Goal: Information Seeking & Learning: Learn about a topic

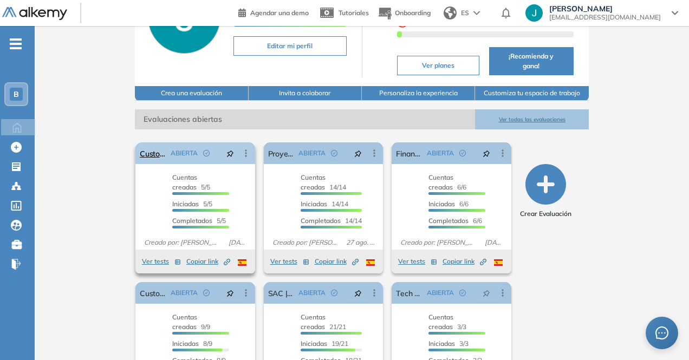
scroll to position [108, 0]
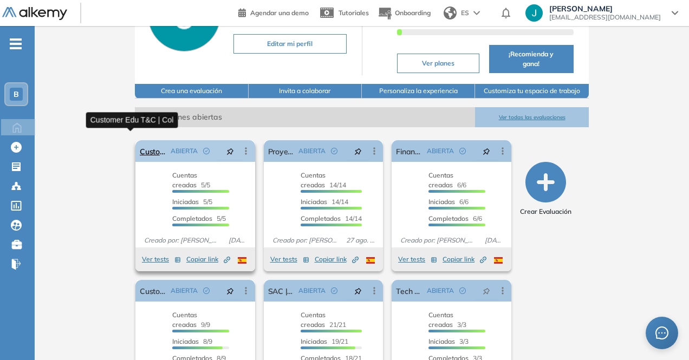
click at [140, 140] on link "Customer Edu T&C | Col" at bounding box center [153, 151] width 27 height 22
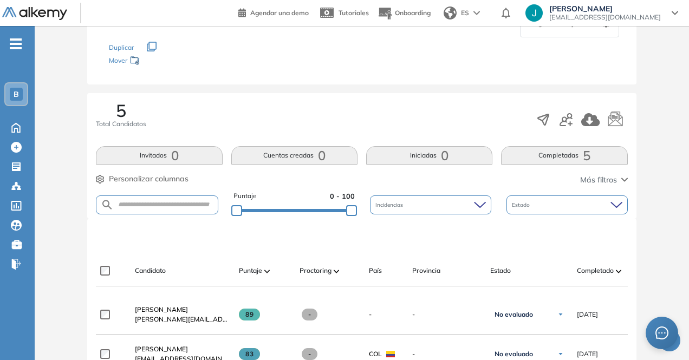
scroll to position [316, 0]
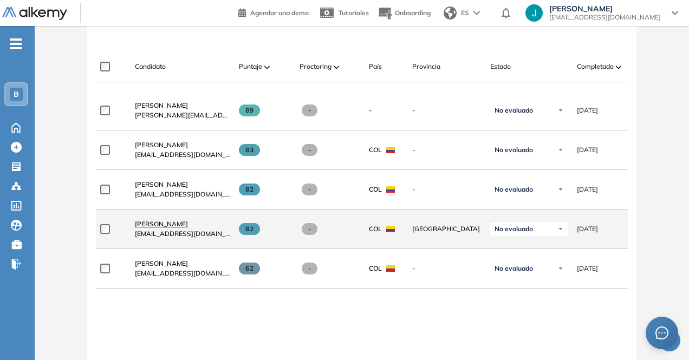
click at [172, 228] on span "[PERSON_NAME]" at bounding box center [161, 224] width 53 height 8
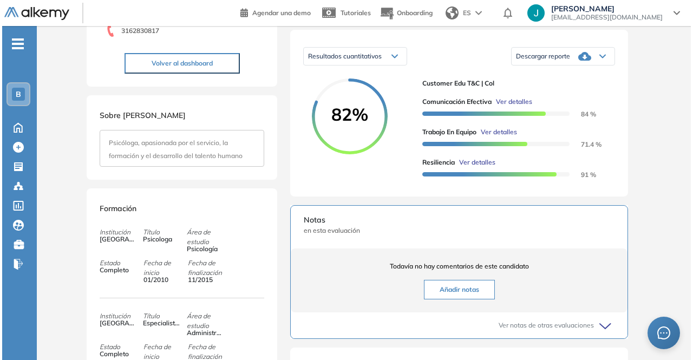
scroll to position [163, 0]
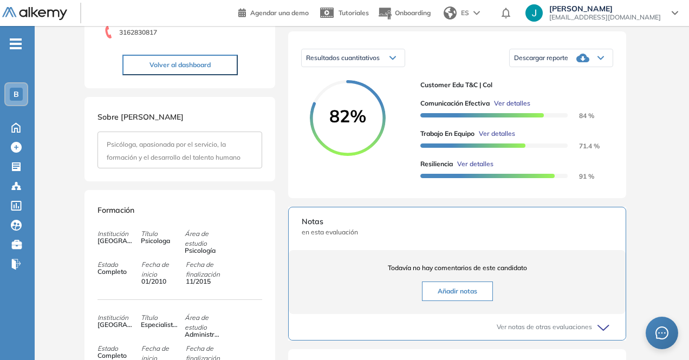
click at [512, 108] on span "Ver detalles" at bounding box center [512, 104] width 36 height 10
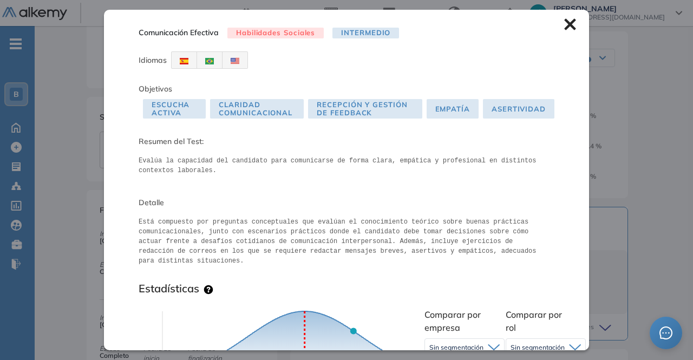
click at [567, 18] on div "Comunicación Efectiva Habilidades Sociales Intermedio Idiomas Objetivos Escucha…" at bounding box center [346, 180] width 485 height 340
click at [557, 31] on div "Comunicación Efectiva Habilidades Sociales Intermedio Idiomas Objetivos Escucha…" at bounding box center [346, 180] width 485 height 340
click at [561, 33] on div "Comunicación Efectiva Habilidades Sociales Intermedio Idiomas Objetivos Escucha…" at bounding box center [346, 180] width 485 height 340
click at [561, 18] on div "Comunicación Efectiva Habilidades Sociales Intermedio Idiomas Objetivos Escucha…" at bounding box center [346, 180] width 485 height 340
click at [564, 20] on icon at bounding box center [570, 24] width 12 height 12
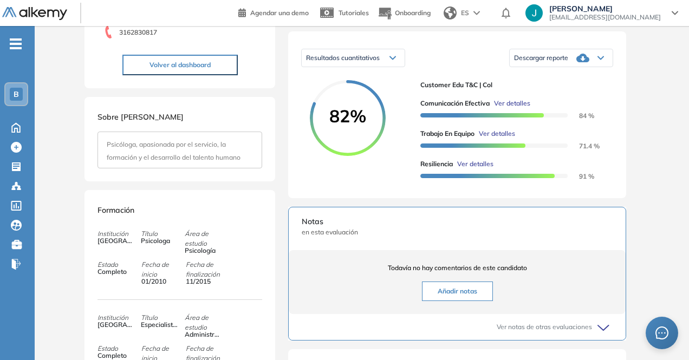
click at [497, 139] on div "Comunicación Efectiva Ver detalles 84 % Trabajo en Equipo Ver detalles 71.4 % R…" at bounding box center [512, 135] width 184 height 91
click at [507, 139] on span "Ver detalles" at bounding box center [497, 134] width 36 height 10
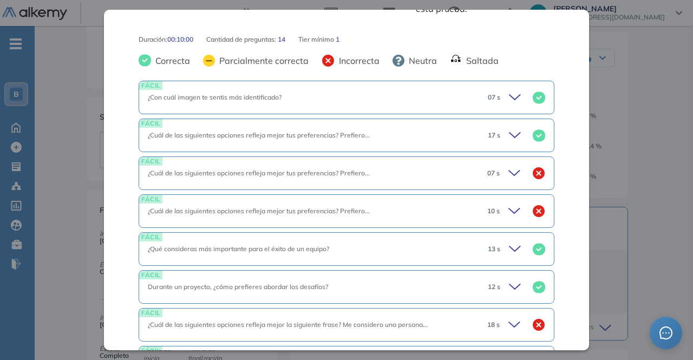
scroll to position [488, 0]
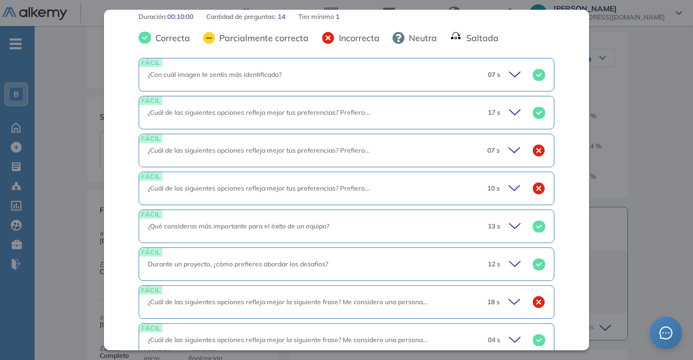
click at [494, 143] on div "07 s" at bounding box center [512, 150] width 67 height 15
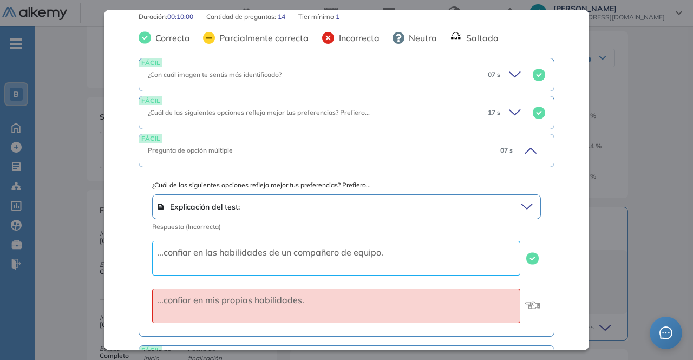
click at [501, 146] on span "07 s" at bounding box center [507, 151] width 12 height 10
